Goal: Information Seeking & Learning: Learn about a topic

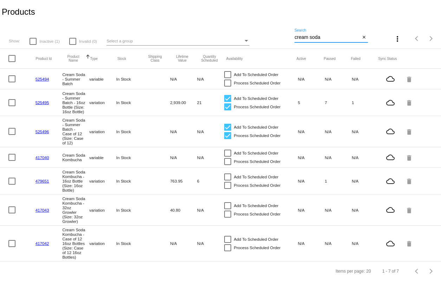
type input "cream soda"
click at [37, 102] on link "525495" at bounding box center [42, 102] width 14 height 5
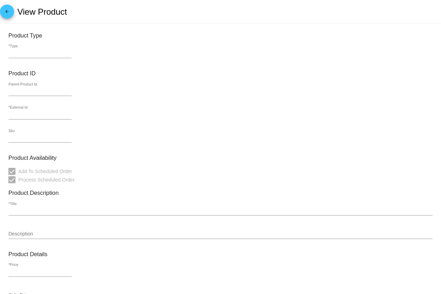
type input "variation"
type input "481391"
type input "525495"
type input "K-CS-16-2"
type input "Cream Soda - Summer Batch - 16oz Bottle (Size: 16oz Bottle)"
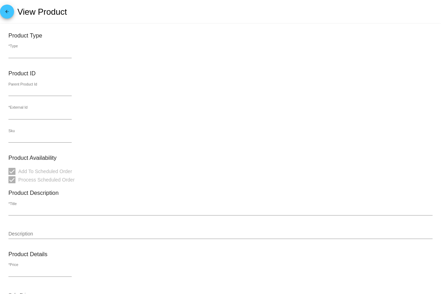
type input "7.5"
type input "16"
type input "In Stock"
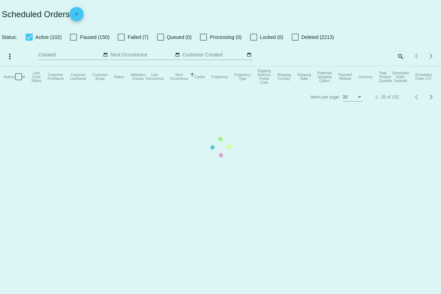
click at [399, 66] on mat-table "Actions Id Last Cycle Status Customer FirstName Customer LastName Customer Emai…" at bounding box center [220, 76] width 441 height 21
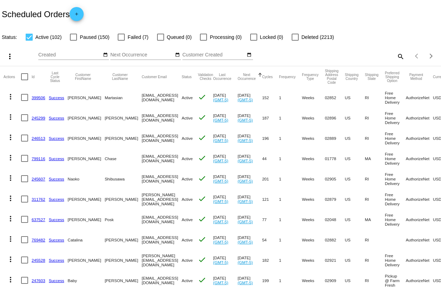
click at [399, 56] on mat-icon "search" at bounding box center [400, 56] width 8 height 11
click at [366, 55] on input "Search" at bounding box center [349, 55] width 110 height 6
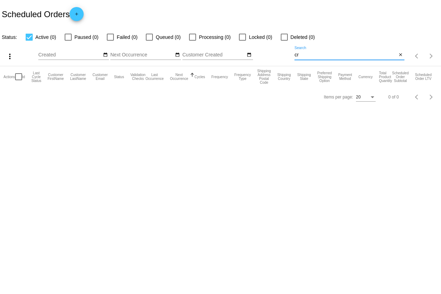
type input "c"
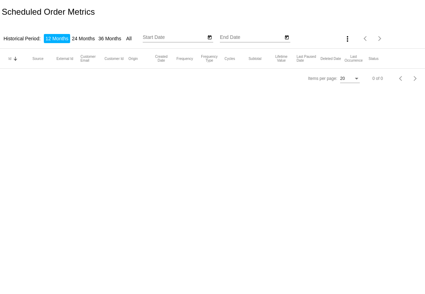
type input "8/18/2024"
type input "8/18/2025"
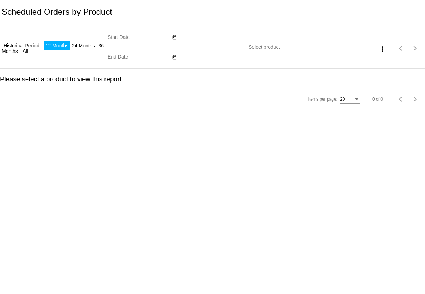
type input "8/18/2024"
click at [263, 46] on input "Select product" at bounding box center [302, 48] width 106 height 6
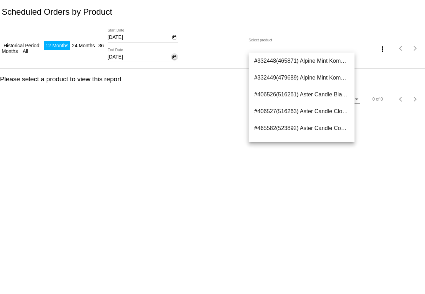
click at [175, 58] on icon "Open calendar" at bounding box center [174, 57] width 5 height 8
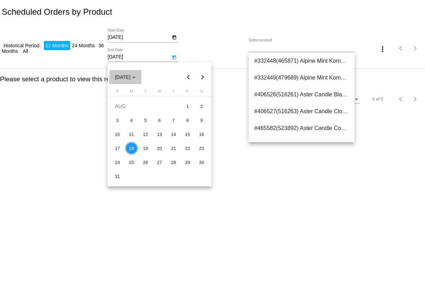
click at [134, 77] on span "AUG 2025" at bounding box center [125, 77] width 21 height 6
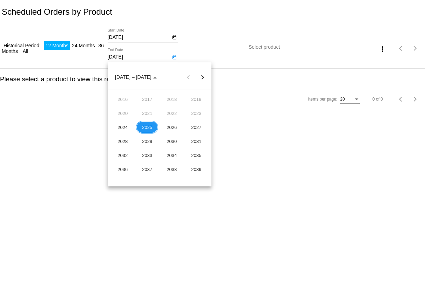
click at [148, 127] on div "2025" at bounding box center [147, 127] width 22 height 13
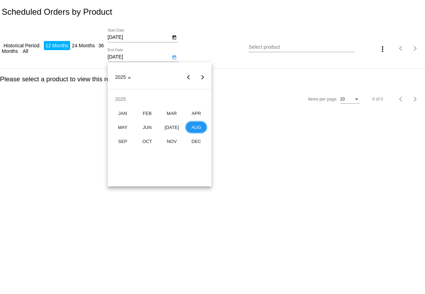
click at [173, 59] on div at bounding box center [212, 147] width 425 height 294
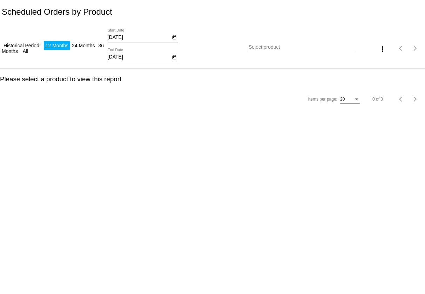
click at [173, 59] on icon "Open calendar" at bounding box center [175, 57] width 4 height 4
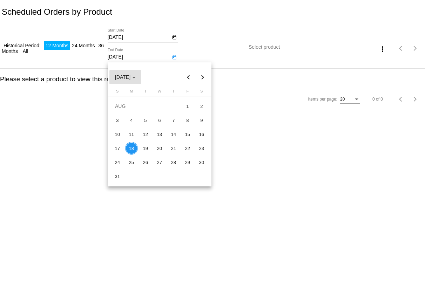
click at [136, 75] on span "AUG 2025" at bounding box center [125, 77] width 21 height 6
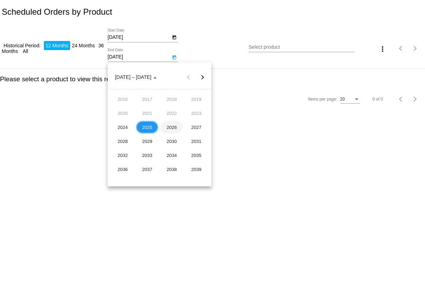
click at [173, 125] on div "2026" at bounding box center [172, 127] width 22 height 13
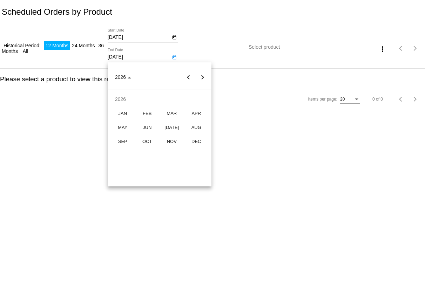
click at [229, 40] on div at bounding box center [212, 147] width 425 height 294
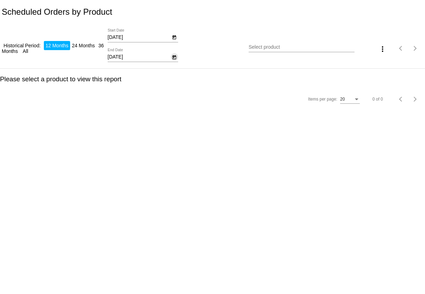
click at [175, 58] on icon "Open calendar" at bounding box center [174, 57] width 5 height 8
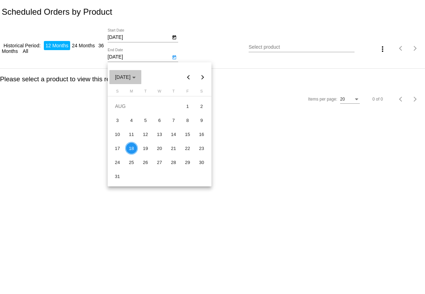
click at [136, 77] on span "AUG 2025" at bounding box center [125, 77] width 21 height 6
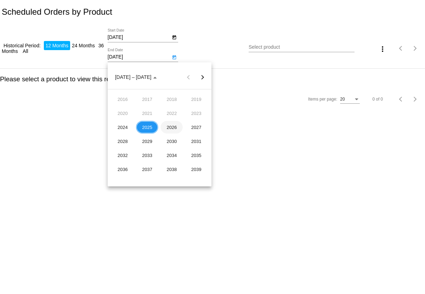
click at [172, 130] on div "2026" at bounding box center [172, 127] width 22 height 13
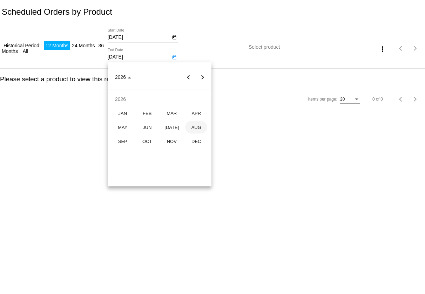
click at [197, 126] on div "AUG" at bounding box center [196, 127] width 22 height 13
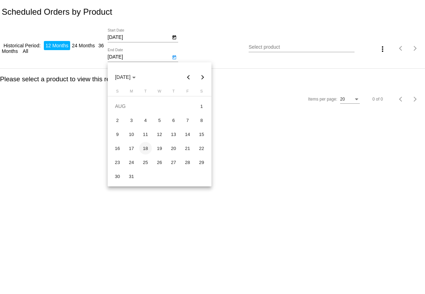
click at [145, 148] on div "18" at bounding box center [145, 148] width 13 height 13
type input "8/18/2026"
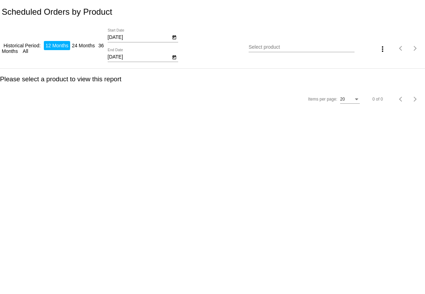
click at [261, 46] on input "Select product" at bounding box center [302, 48] width 106 height 6
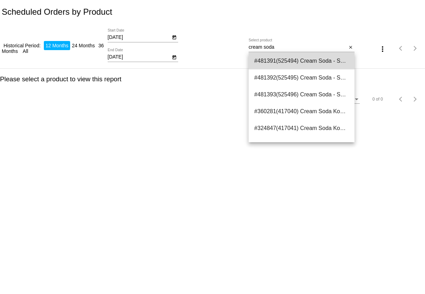
click at [307, 60] on span "#481391(525494) Cream Soda - Summer Batch 0.00" at bounding box center [301, 61] width 95 height 17
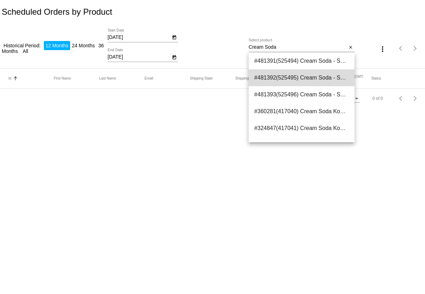
click at [309, 80] on span "#481392(525495) Cream Soda - Summer Batch - 16oz Bottle (Size: 16oz Bottle) 7.50" at bounding box center [301, 77] width 95 height 17
type input "Cream Soda - Summer Batch - 16oz Bottle (Size: 16oz Bottle)"
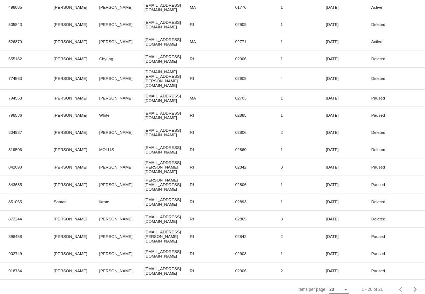
scroll to position [158, 0]
click at [414, 288] on div "Next page" at bounding box center [414, 290] width 5 height 5
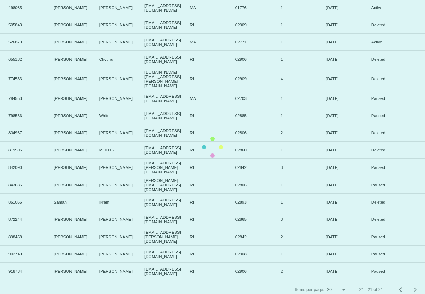
click at [399, 280] on mat-table "Id Sorted by Id ascending First Name Last Name Email Shipping State Shipping Po…" at bounding box center [212, 95] width 425 height 370
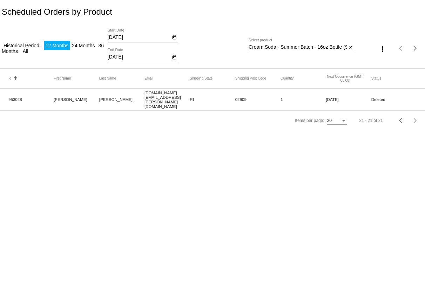
click at [337, 119] on div "20" at bounding box center [333, 121] width 13 height 5
click at [332, 138] on span "100" at bounding box center [337, 141] width 20 height 13
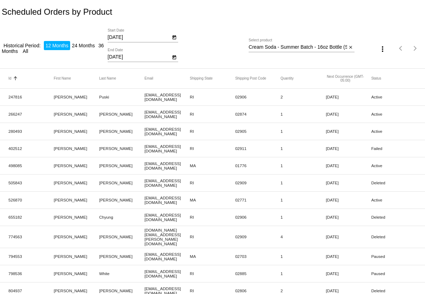
click at [384, 52] on mat-icon "more_vert" at bounding box center [383, 49] width 8 height 8
drag, startPoint x: 186, startPoint y: 99, endPoint x: 147, endPoint y: 99, distance: 39.7
click at [147, 99] on div at bounding box center [212, 147] width 425 height 294
drag, startPoint x: 170, startPoint y: 96, endPoint x: 145, endPoint y: 97, distance: 25.3
click at [145, 97] on mat-cell "fluerdelisp@gmail.com" at bounding box center [167, 97] width 45 height 13
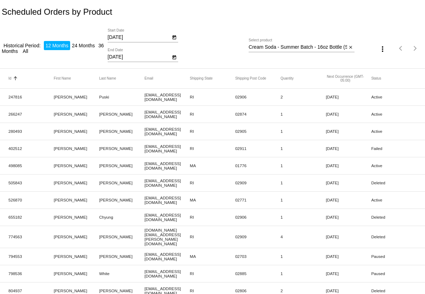
drag, startPoint x: 185, startPoint y: 98, endPoint x: 145, endPoint y: 97, distance: 40.8
click at [145, 97] on mat-cell "fluerdelisp@gmail.com" at bounding box center [167, 97] width 45 height 13
copy mat-cell "fluerdelisp@gmail.com"
drag, startPoint x: 159, startPoint y: 118, endPoint x: 144, endPoint y: 112, distance: 15.7
click at [145, 112] on mat-cell "jhooleybartlett@gmail.com" at bounding box center [167, 114] width 45 height 13
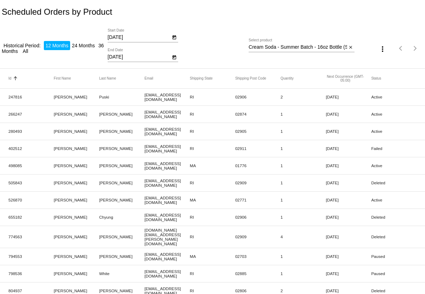
copy mat-cell "jhooleybartlett@gmail.com"
drag, startPoint x: 155, startPoint y: 133, endPoint x: 145, endPoint y: 130, distance: 11.4
click at [145, 130] on mat-cell "125pleasantst@gmail.com" at bounding box center [167, 131] width 45 height 13
copy mat-cell "125pleasantst@gmail.com"
drag, startPoint x: 152, startPoint y: 152, endPoint x: 144, endPoint y: 148, distance: 8.2
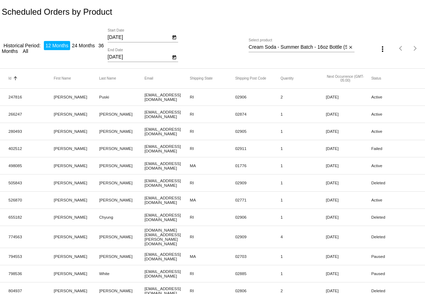
click at [145, 148] on mat-cell "amyrosa701@gmail.com" at bounding box center [167, 149] width 45 height 13
copy mat-cell "amyrosa701@gmail.com"
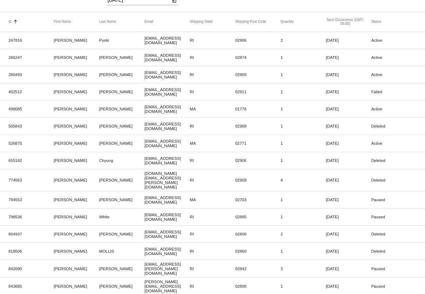
scroll to position [66, 0]
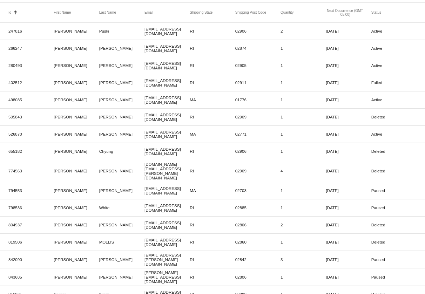
drag, startPoint x: 152, startPoint y: 102, endPoint x: 145, endPoint y: 100, distance: 8.2
click at [145, 100] on mat-cell "kmcgrath63@verizon.net" at bounding box center [167, 100] width 45 height 13
copy mat-cell "kmcgrath63@verizon.net"
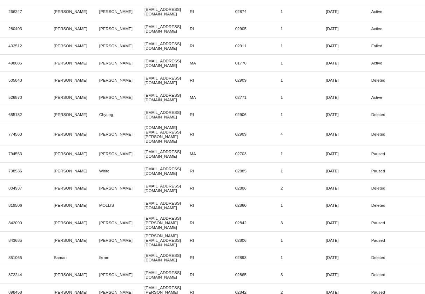
scroll to position [105, 0]
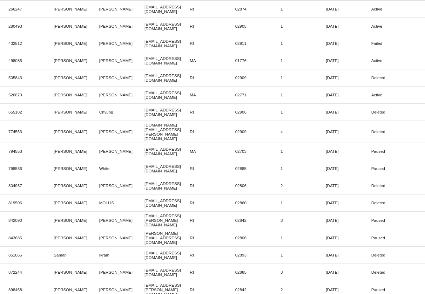
drag, startPoint x: 157, startPoint y: 83, endPoint x: 145, endPoint y: 77, distance: 13.2
click at [145, 77] on mat-cell "seanrinnegan@outlook.com" at bounding box center [167, 78] width 45 height 13
copy mat-cell "seanrinnegan@outlook.com"
drag, startPoint x: 184, startPoint y: 95, endPoint x: 145, endPoint y: 95, distance: 39.3
click at [145, 95] on mat-cell "cattycat23@aol.com" at bounding box center [167, 95] width 45 height 13
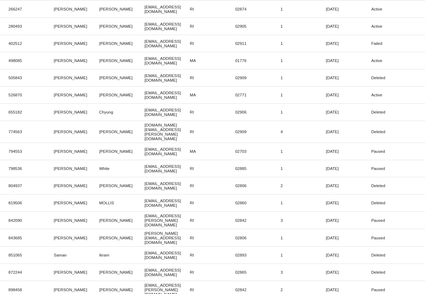
copy mat-cell "cattycat23@aol.com"
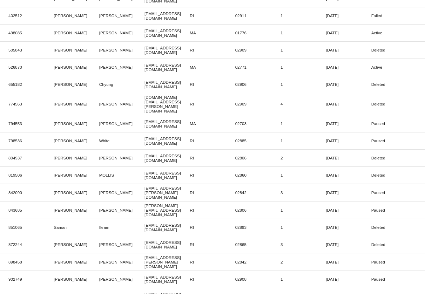
drag, startPoint x: 185, startPoint y: 86, endPoint x: 145, endPoint y: 86, distance: 39.3
click at [145, 86] on mat-cell "nachyung@gmail.com" at bounding box center [167, 84] width 45 height 13
copy mat-cell "nachyung@gmail.com"
drag, startPoint x: 151, startPoint y: 104, endPoint x: 145, endPoint y: 100, distance: 7.1
click at [145, 100] on mat-cell "marn.rogers@gmail.com" at bounding box center [167, 104] width 45 height 22
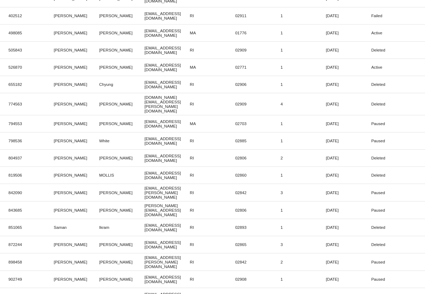
copy mat-cell "marn.rogers@gmail.com"
drag, startPoint x: 152, startPoint y: 121, endPoint x: 145, endPoint y: 117, distance: 8.2
click at [145, 118] on mat-cell "bkarbowski@gmail.com" at bounding box center [167, 124] width 45 height 13
copy mat-cell "bkarbowski@gmail.com"
drag, startPoint x: 151, startPoint y: 138, endPoint x: 145, endPoint y: 135, distance: 7.1
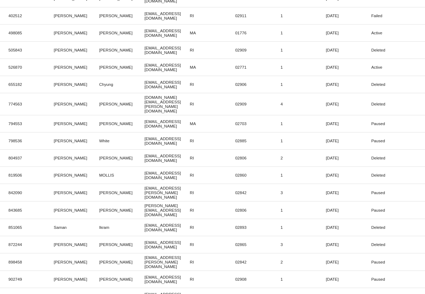
click at [145, 135] on mat-cell "donna49604@gmail.com" at bounding box center [167, 141] width 45 height 13
drag, startPoint x: 164, startPoint y: 155, endPoint x: 145, endPoint y: 152, distance: 19.3
click at [145, 152] on mat-cell "Greenbanana1984@gmail.com" at bounding box center [167, 158] width 45 height 13
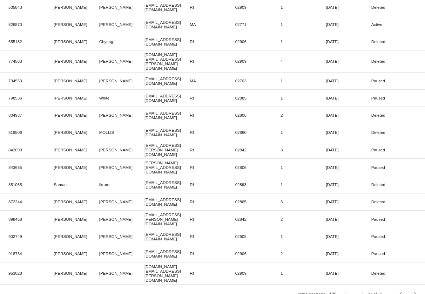
scroll to position [175, 0]
drag, startPoint x: 182, startPoint y: 146, endPoint x: 145, endPoint y: 146, distance: 37.2
click at [145, 146] on mat-cell "nurse0923@cox.net" at bounding box center [167, 150] width 45 height 17
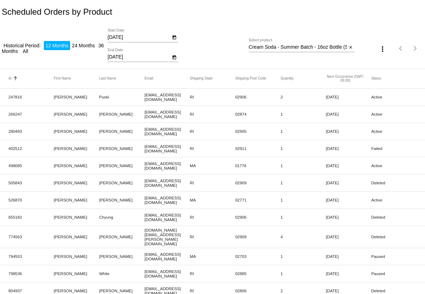
scroll to position [0, 0]
click at [378, 80] on button "Status" at bounding box center [377, 79] width 10 height 4
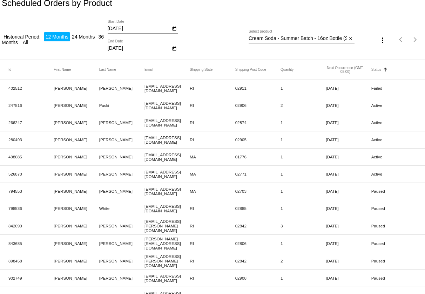
scroll to position [8, 0]
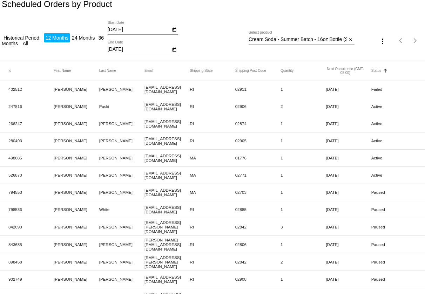
drag, startPoint x: 182, startPoint y: 176, endPoint x: 145, endPoint y: 177, distance: 36.9
click at [145, 177] on mat-cell "cattycat23@aol.com" at bounding box center [167, 175] width 45 height 13
drag, startPoint x: 152, startPoint y: 162, endPoint x: 145, endPoint y: 157, distance: 8.6
click at [145, 157] on mat-cell "kmcgrath63@verizon.net" at bounding box center [167, 158] width 45 height 13
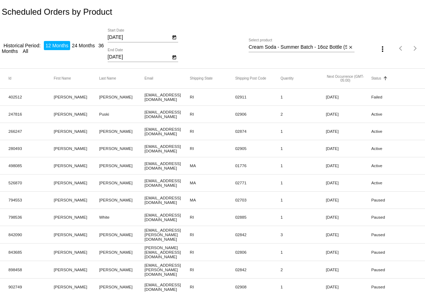
scroll to position [0, 0]
click at [352, 49] on mat-icon "close" at bounding box center [351, 48] width 5 height 6
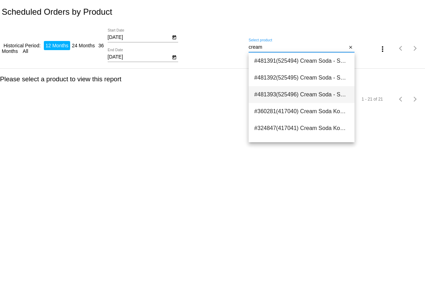
click at [284, 94] on span "#481393(525496) Cream Soda - Summer Batch - Case of 12 (Size: Case of 12) 90.00" at bounding box center [301, 94] width 95 height 17
type input "Cream Soda - Summer Batch - Case of 12 (Size: Case of 12)"
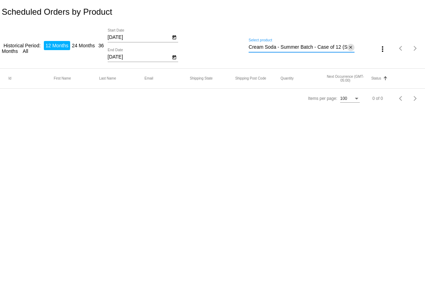
click at [351, 45] on mat-icon "close" at bounding box center [351, 48] width 5 height 6
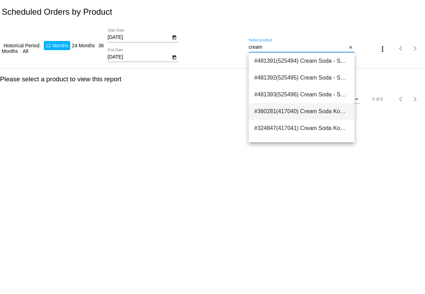
click at [325, 108] on span "#360281(417040) Cream Soda Kombucha 0.00" at bounding box center [301, 111] width 95 height 17
type input "Cream Soda Kombucha"
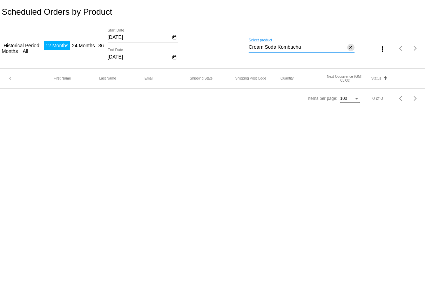
click at [351, 48] on mat-icon "close" at bounding box center [351, 48] width 5 height 6
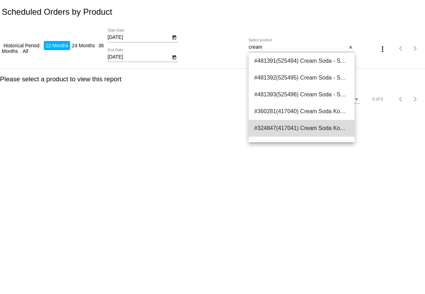
click at [310, 127] on span "#324847(417041) Cream Soda Kombucha - 16oz Bottle (Size: 16oz Bottle) 7.00" at bounding box center [301, 128] width 95 height 17
type input "Cream Soda Kombucha - 16oz Bottle (Size: 16oz Bottle)"
